Goal: Use online tool/utility

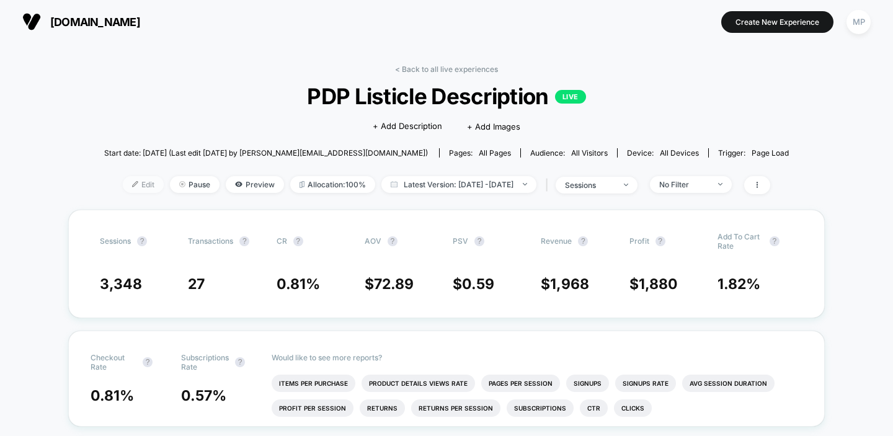
click at [123, 181] on span "Edit" at bounding box center [143, 184] width 41 height 17
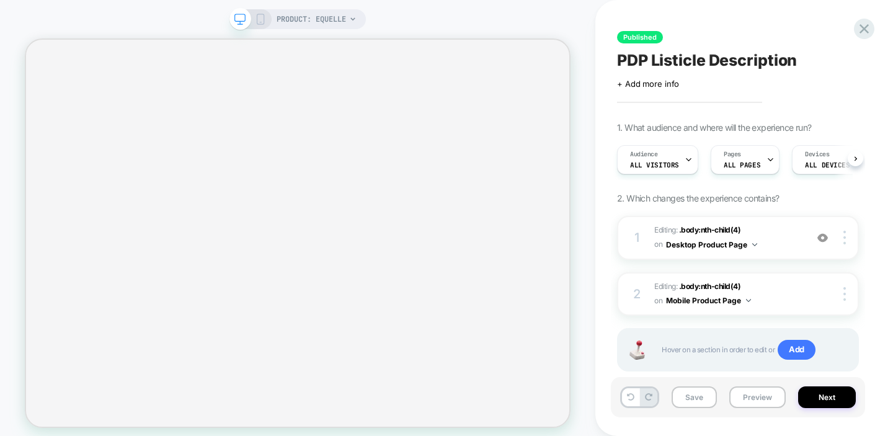
scroll to position [0, 1]
select select "**********"
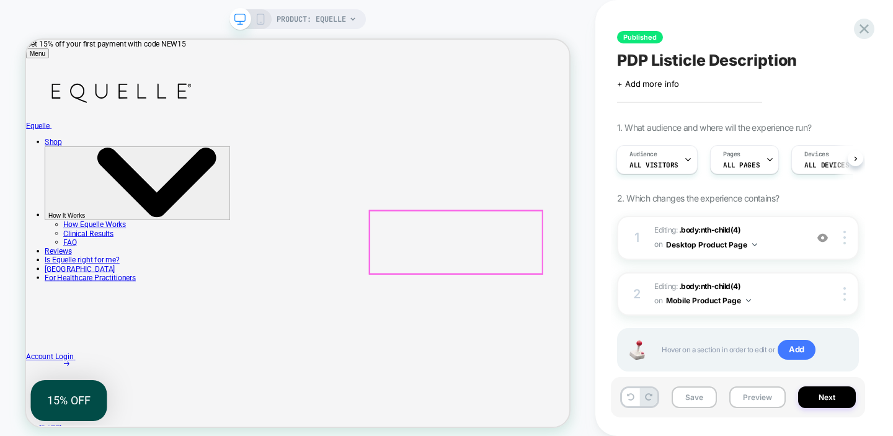
scroll to position [0, 0]
